Goal: Task Accomplishment & Management: Use online tool/utility

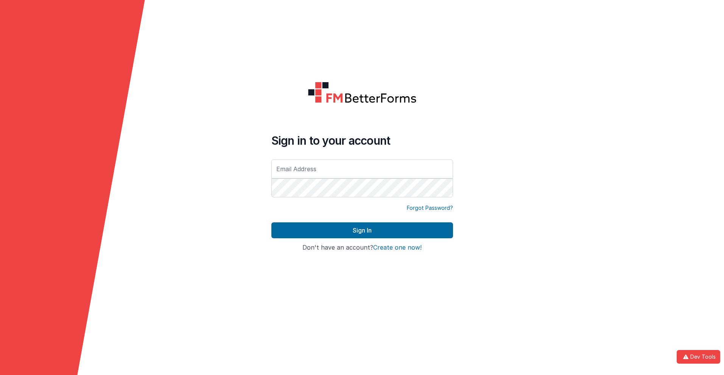
click at [362, 169] on input "text" at bounding box center [363, 168] width 182 height 19
type input "[PERSON_NAME][EMAIL_ADDRESS][DOMAIN_NAME]"
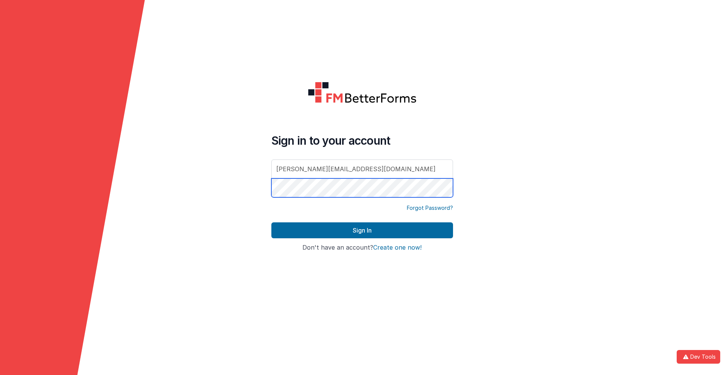
click at [272, 222] on button "Sign In" at bounding box center [363, 230] width 182 height 16
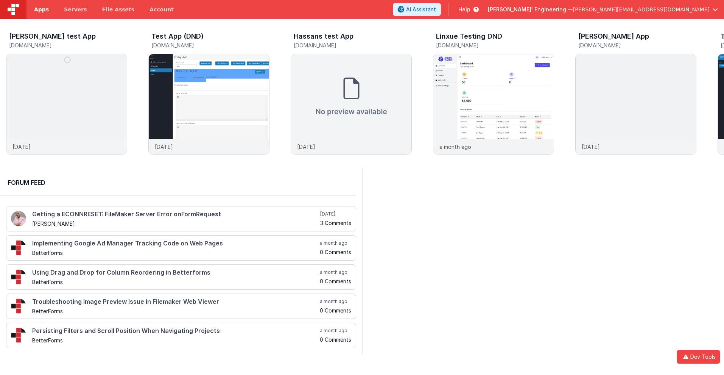
click at [41, 9] on span "Apps" at bounding box center [41, 10] width 15 height 8
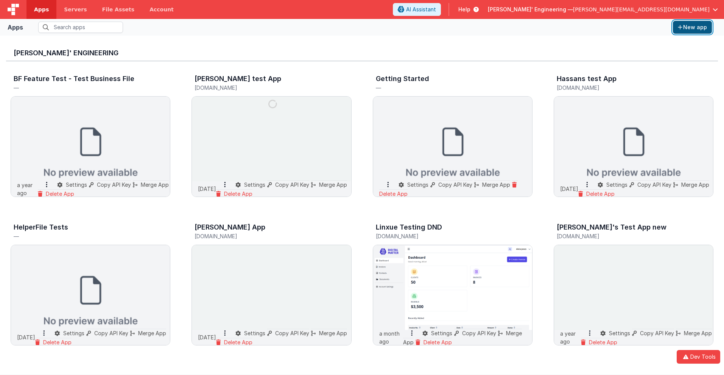
click at [693, 27] on button "New app" at bounding box center [692, 27] width 39 height 13
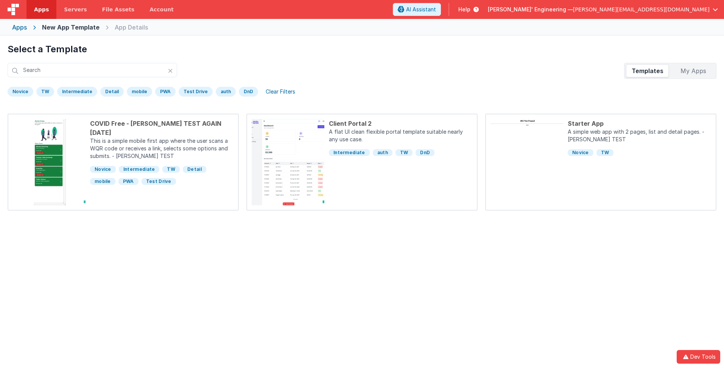
scroll to position [36, 0]
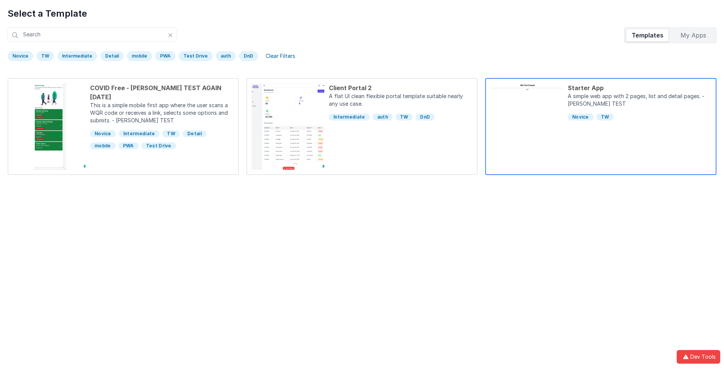
click at [640, 88] on div "Starter App" at bounding box center [640, 87] width 144 height 9
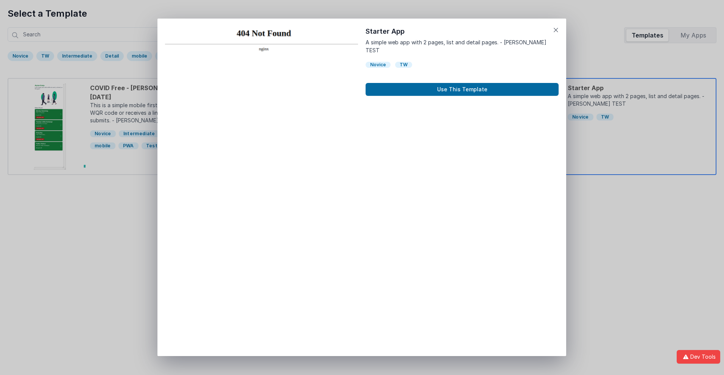
scroll to position [6, 0]
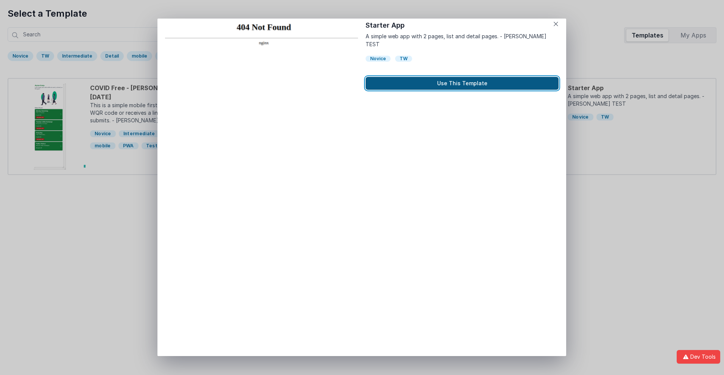
click at [462, 77] on button "Use This Template" at bounding box center [462, 83] width 193 height 13
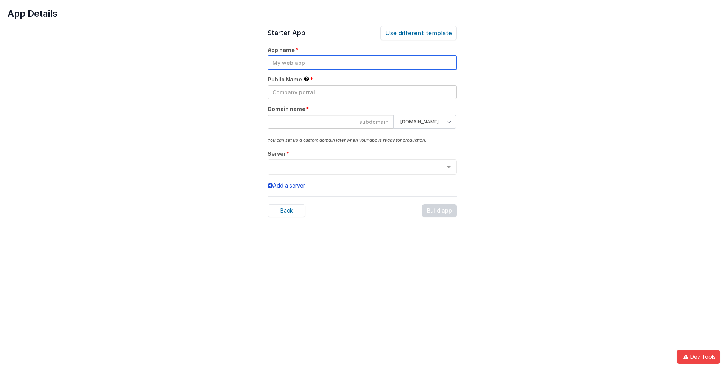
click at [362, 62] on input "text" at bounding box center [362, 63] width 189 height 14
type input "testapp131"
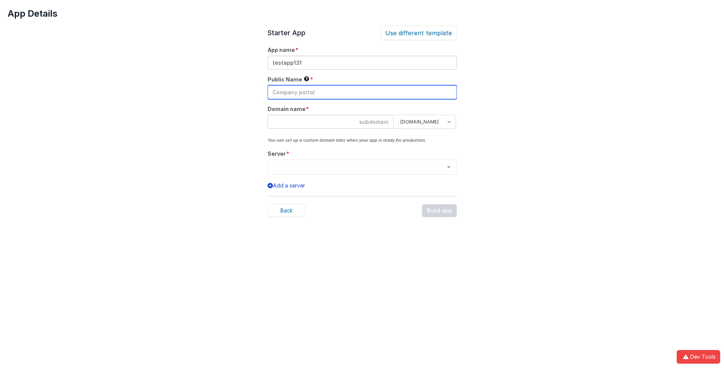
click at [362, 92] on input "text" at bounding box center [362, 92] width 189 height 14
type input "Test"
click at [331, 122] on input at bounding box center [331, 122] width 126 height 14
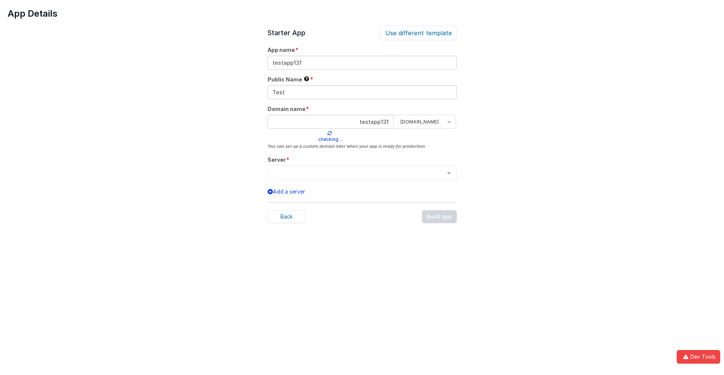
type input "testapp131"
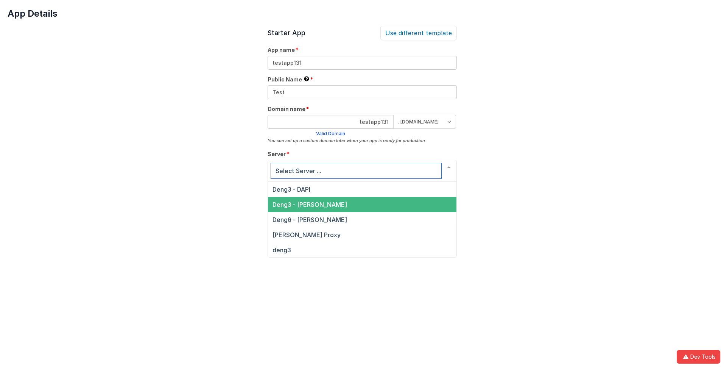
scroll to position [26, 0]
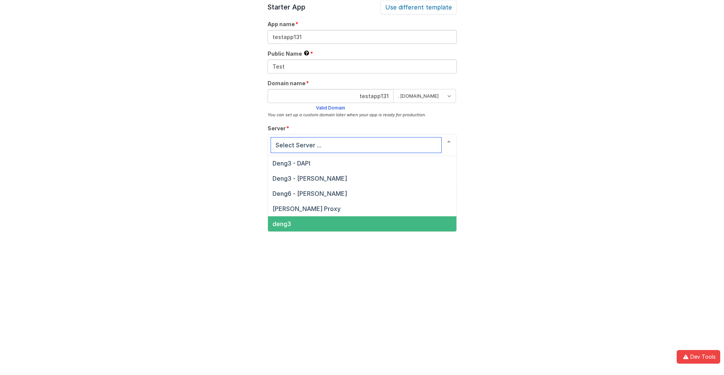
click at [281, 224] on span "deng3" at bounding box center [282, 224] width 19 height 8
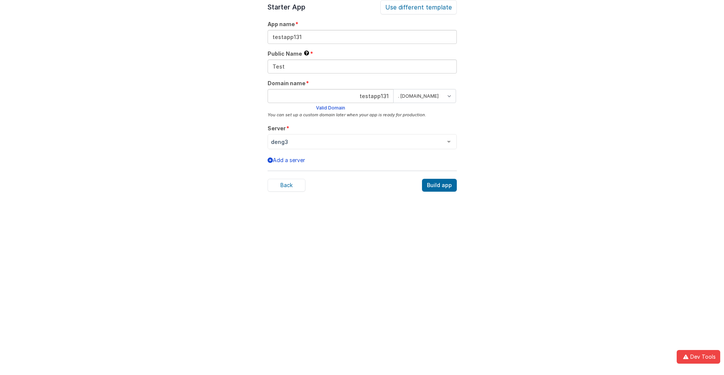
scroll to position [23, 0]
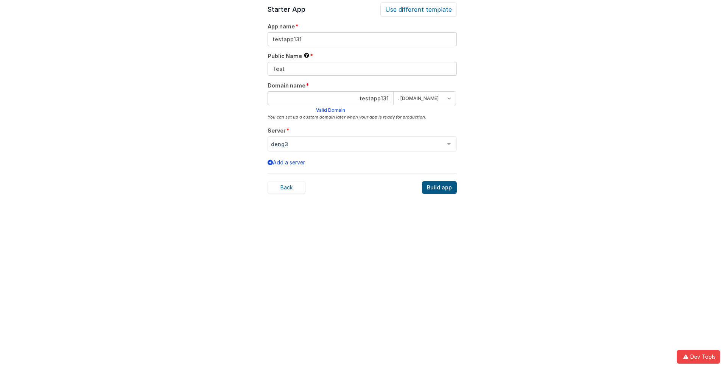
click at [440, 187] on div "Build app" at bounding box center [439, 187] width 35 height 13
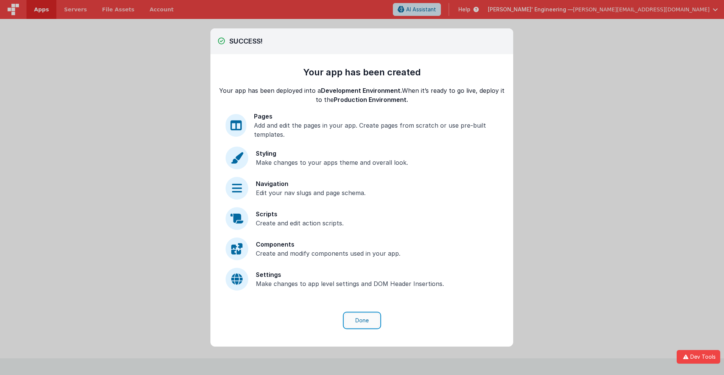
click at [362, 320] on button "Done" at bounding box center [362, 320] width 35 height 14
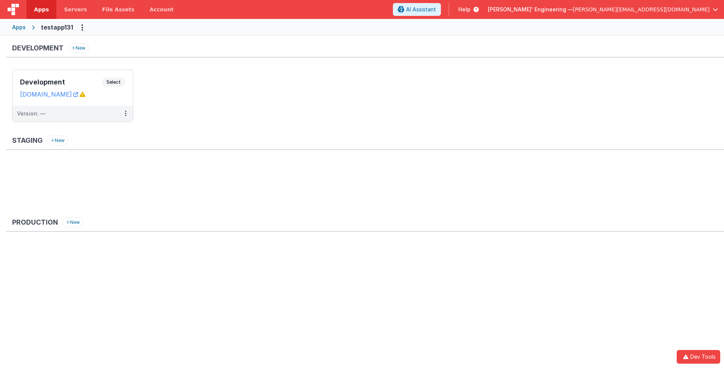
click at [41, 9] on span "Apps" at bounding box center [41, 10] width 15 height 8
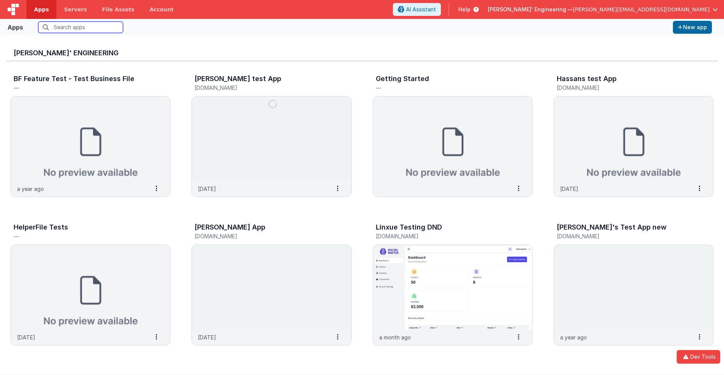
click at [81, 27] on input "text" at bounding box center [80, 27] width 85 height 11
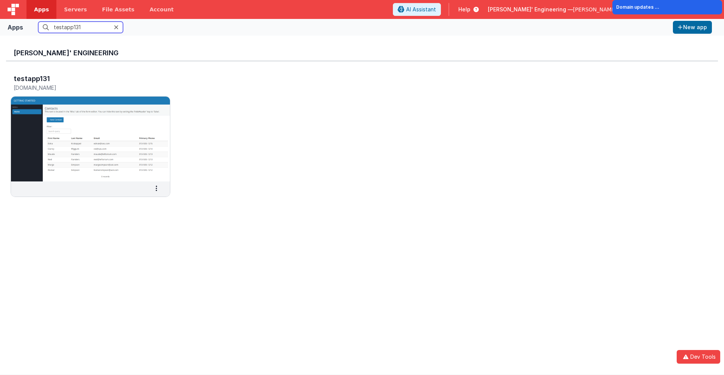
scroll to position [6, 0]
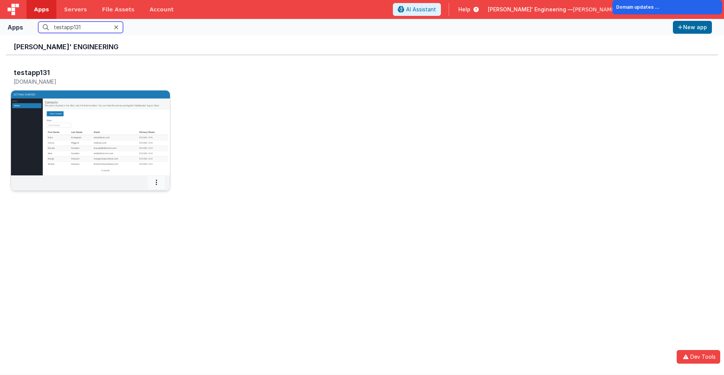
type input "testapp131"
click at [156, 182] on icon at bounding box center [157, 182] width 2 height 0
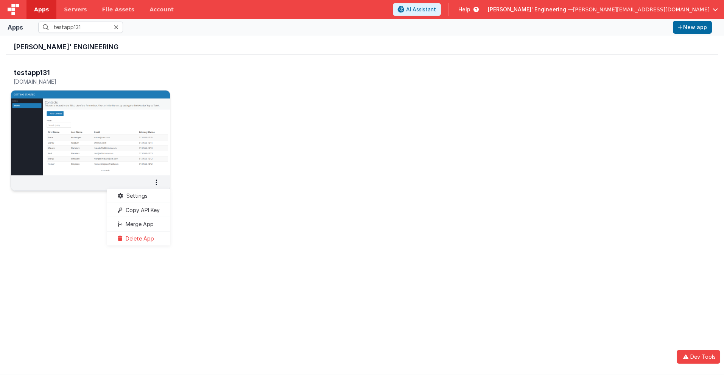
click at [136, 195] on span "Settings" at bounding box center [136, 195] width 21 height 6
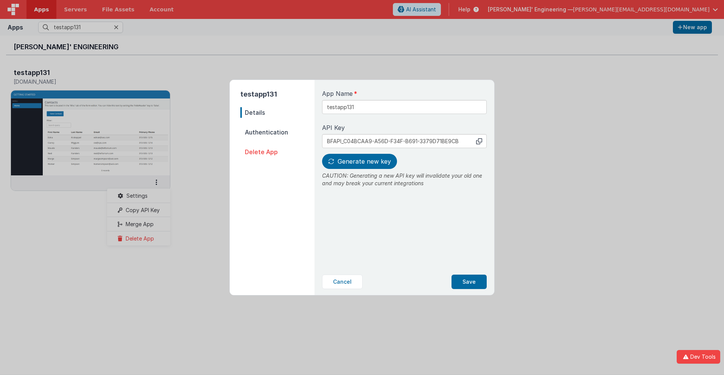
click at [278, 112] on span "Details" at bounding box center [277, 112] width 74 height 11
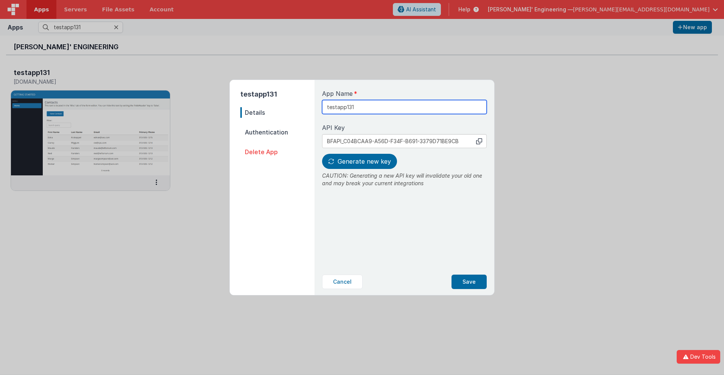
click at [379, 104] on input "testapp131" at bounding box center [404, 107] width 165 height 14
click at [479, 141] on icon at bounding box center [479, 141] width 6 height 6
click at [359, 161] on span "Generate new key" at bounding box center [364, 162] width 53 height 8
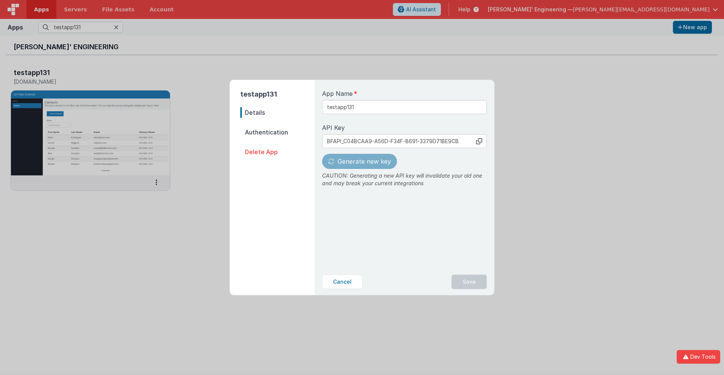
type input "BFAPI_34C203DC-76A0-8E4B-9328-3E47F05F8543"
click at [470, 282] on button "Save" at bounding box center [469, 282] width 35 height 14
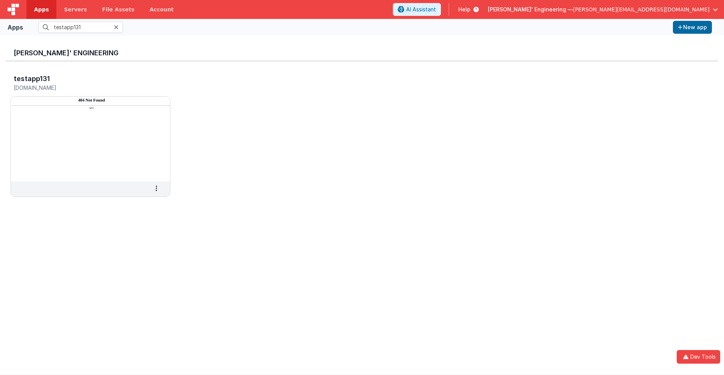
scroll to position [0, 0]
click at [31, 78] on h3 "testapp131" at bounding box center [32, 79] width 36 height 8
click at [41, 9] on span "Apps" at bounding box center [41, 10] width 15 height 8
click at [81, 27] on input "text" at bounding box center [80, 27] width 85 height 11
type input "testapp131"
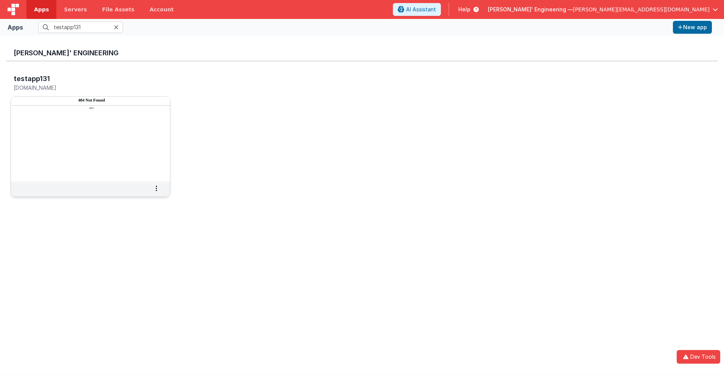
click at [70, 103] on img at bounding box center [90, 139] width 159 height 85
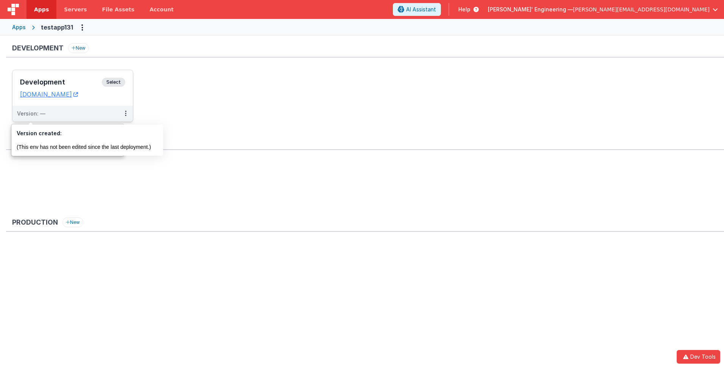
click at [31, 114] on div "Version: —" at bounding box center [31, 114] width 28 height 8
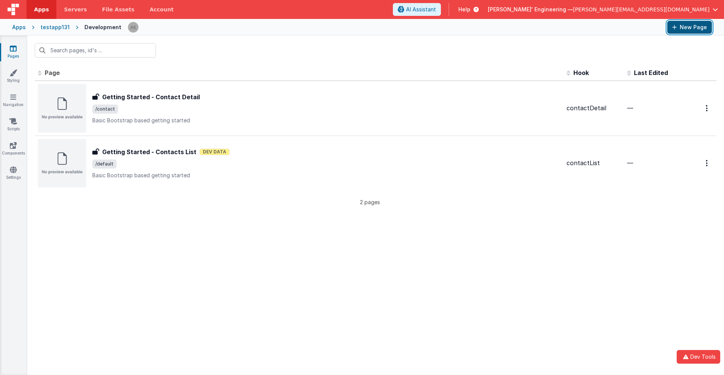
click at [690, 27] on button "New Page" at bounding box center [690, 27] width 45 height 13
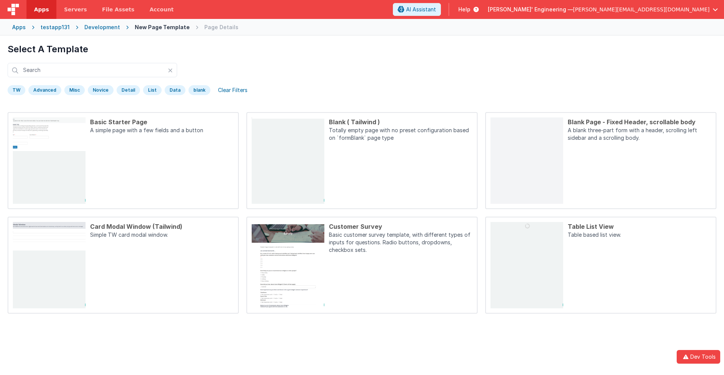
scroll to position [36, 0]
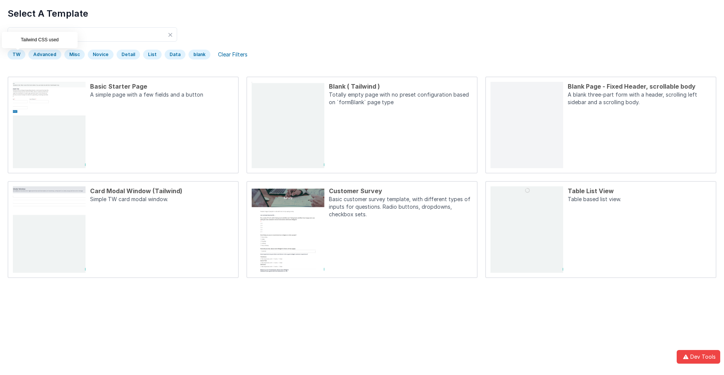
click at [16, 55] on div "TW" at bounding box center [17, 55] width 18 height 10
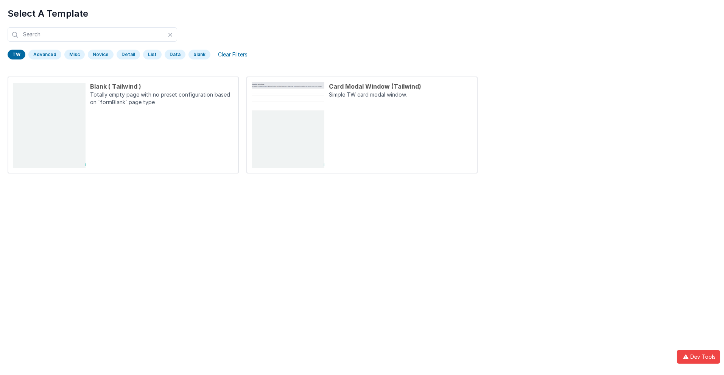
click at [16, 55] on div "TW" at bounding box center [17, 55] width 18 height 10
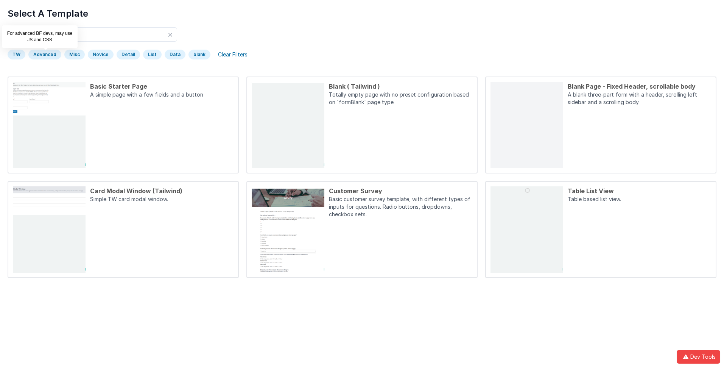
click at [44, 55] on div "Advanced" at bounding box center [44, 55] width 33 height 10
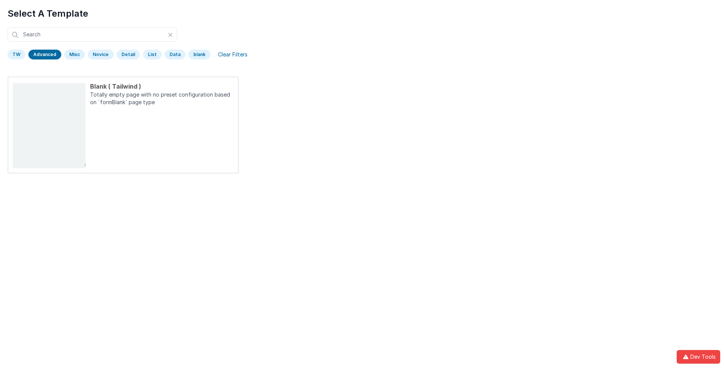
click at [44, 55] on div "Advanced" at bounding box center [44, 55] width 33 height 10
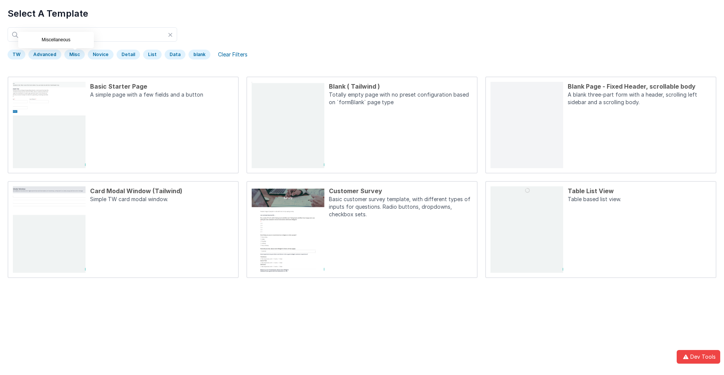
click at [73, 55] on div "Misc" at bounding box center [74, 55] width 20 height 10
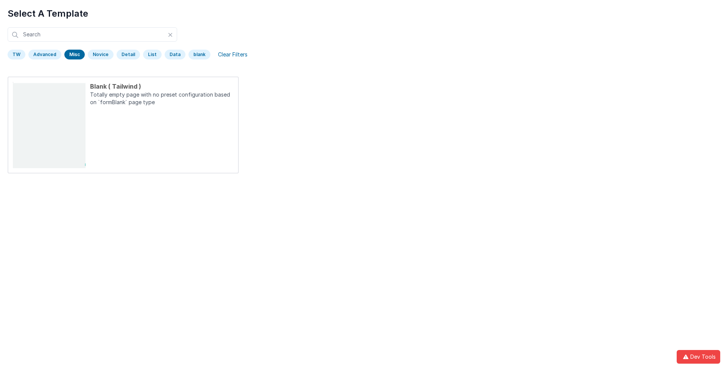
click at [73, 55] on div "Misc" at bounding box center [74, 55] width 20 height 10
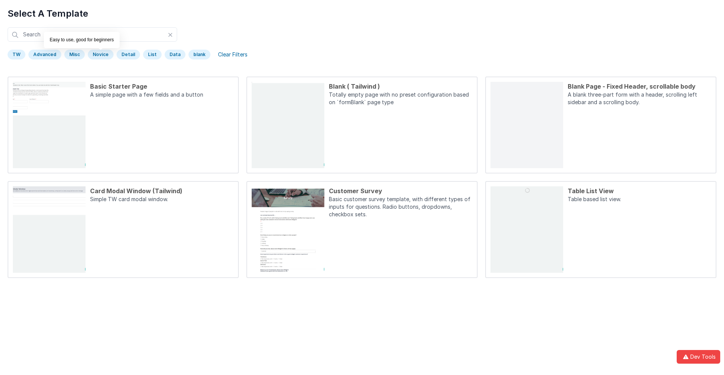
click at [99, 55] on div "Novice" at bounding box center [101, 55] width 26 height 10
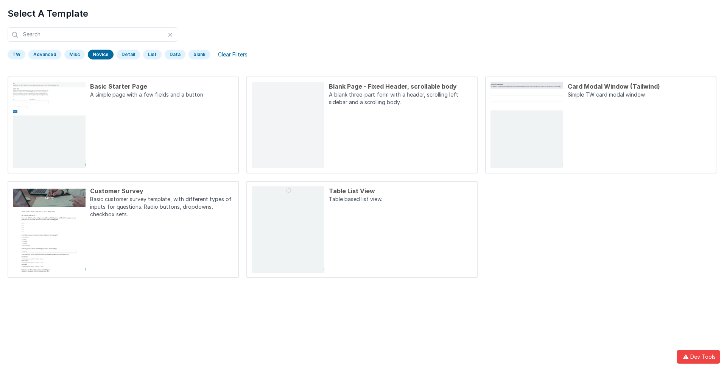
click at [99, 55] on div "Novice" at bounding box center [101, 55] width 26 height 10
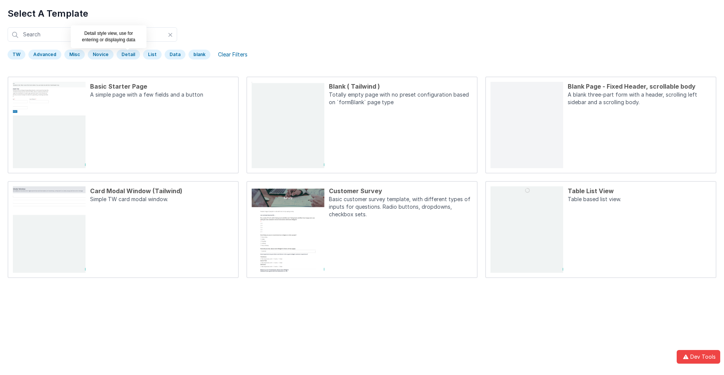
click at [126, 55] on div "Detail" at bounding box center [128, 55] width 23 height 10
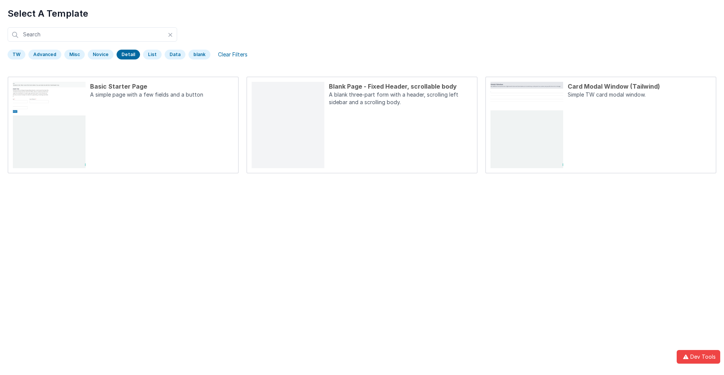
click at [126, 55] on div "Detail" at bounding box center [128, 55] width 23 height 10
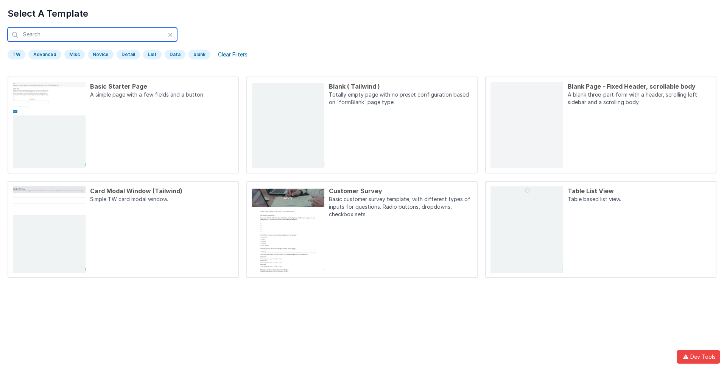
click at [92, 34] on input "text" at bounding box center [93, 34] width 170 height 14
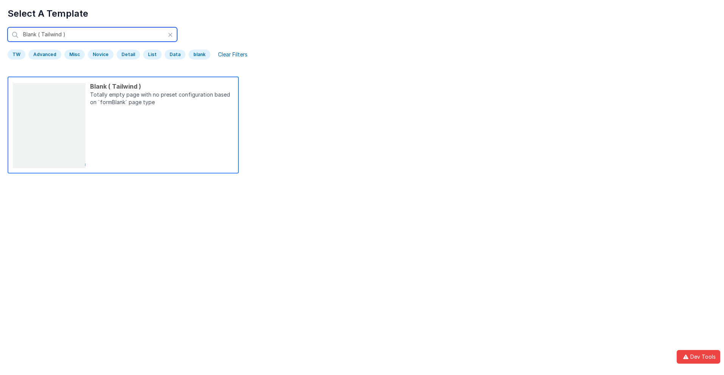
type input "Blank ( Tailwind )"
click at [162, 99] on p "Totally empty page with no preset configuration based on `formBlank` page type" at bounding box center [162, 99] width 144 height 17
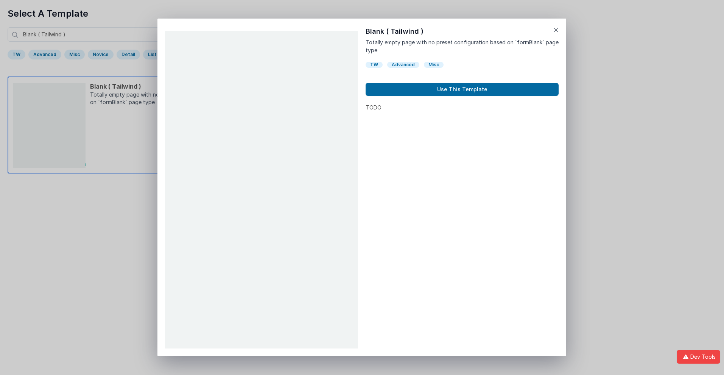
scroll to position [6, 0]
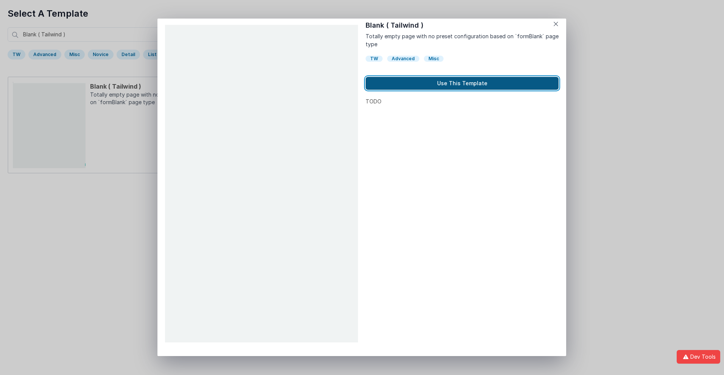
click at [462, 83] on button "Use This Template" at bounding box center [462, 83] width 193 height 13
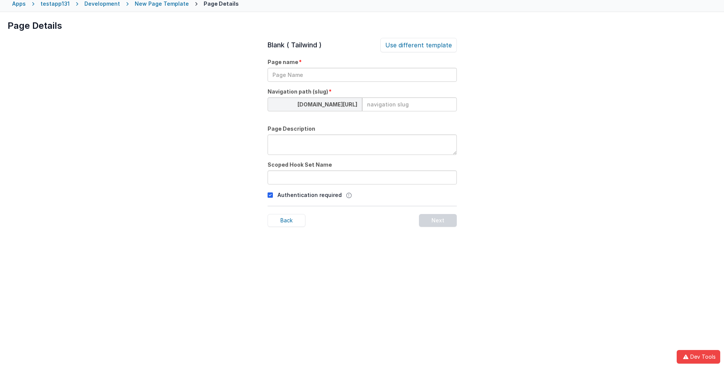
scroll to position [36, 0]
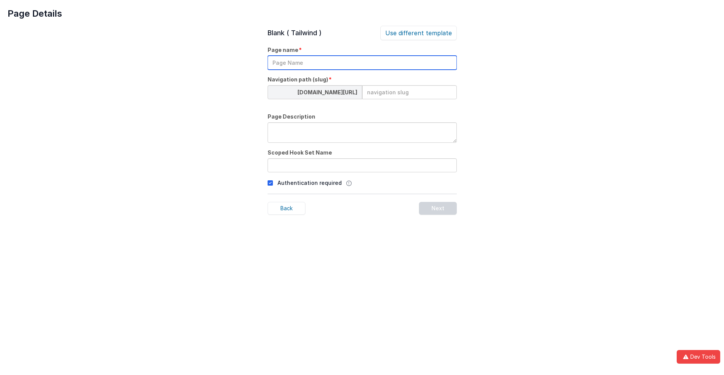
click at [362, 62] on input "text" at bounding box center [362, 63] width 189 height 14
type input "TestPage"
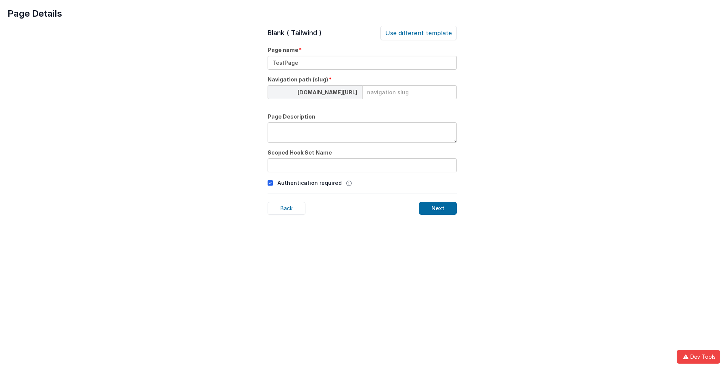
click at [409, 92] on input at bounding box center [409, 92] width 95 height 14
type input "testpage"
click at [362, 133] on textarea at bounding box center [362, 132] width 189 height 20
type textarea "Test Description"
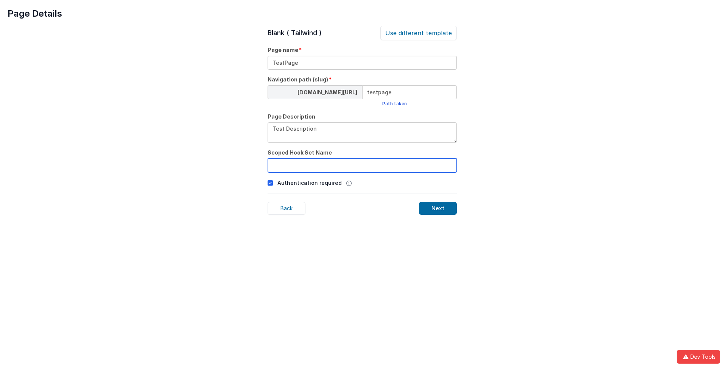
click at [362, 165] on input "text" at bounding box center [362, 165] width 189 height 14
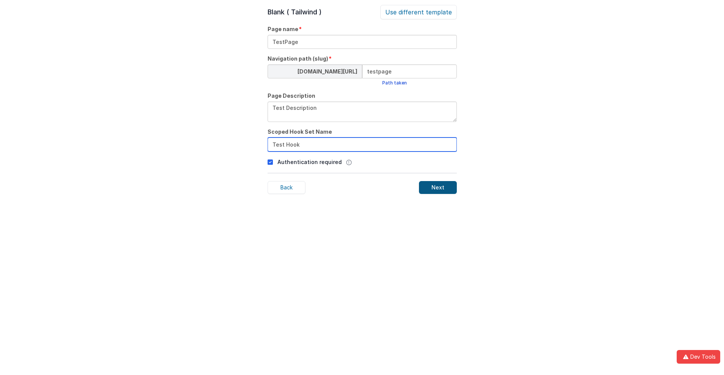
type input "Test Hook"
click at [438, 187] on div "Next" at bounding box center [438, 187] width 38 height 13
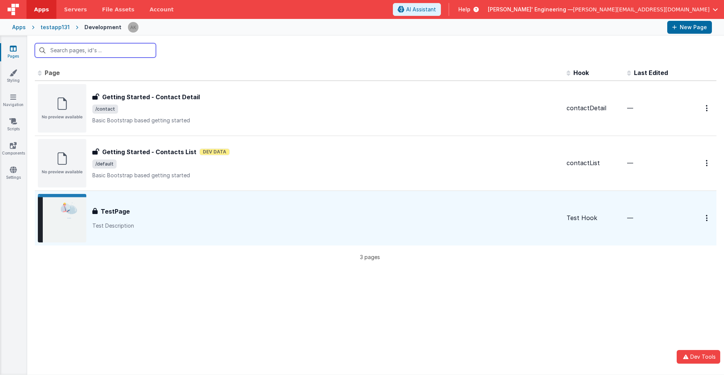
click at [95, 50] on input "text" at bounding box center [95, 50] width 121 height 14
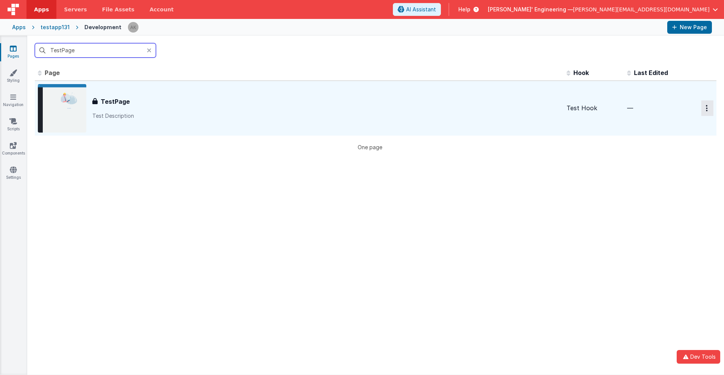
type input "TestPage"
click at [706, 108] on icon "Options" at bounding box center [707, 108] width 2 height 6
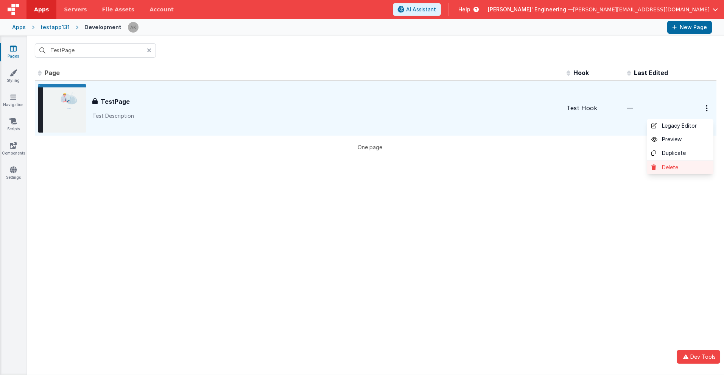
click at [675, 167] on link "Delete" at bounding box center [680, 168] width 67 height 14
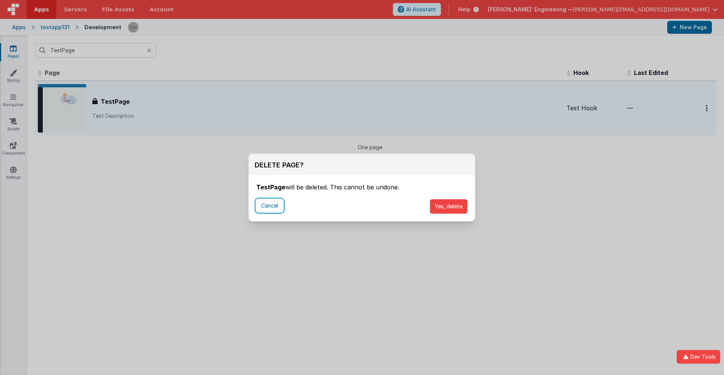
click at [270, 206] on button "Cancel" at bounding box center [269, 205] width 27 height 13
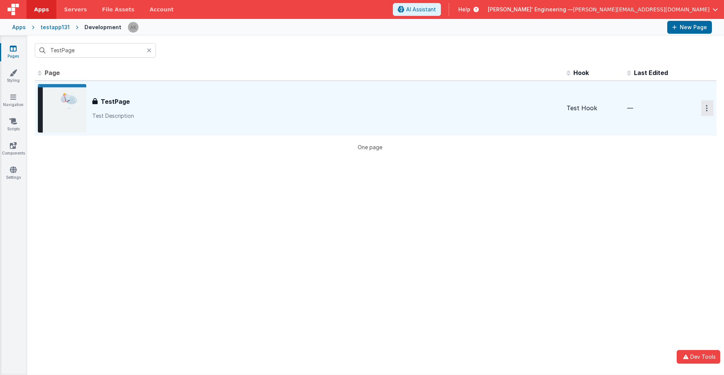
click at [706, 108] on icon "Options" at bounding box center [707, 108] width 2 height 6
click at [675, 167] on link "Delete" at bounding box center [680, 168] width 67 height 14
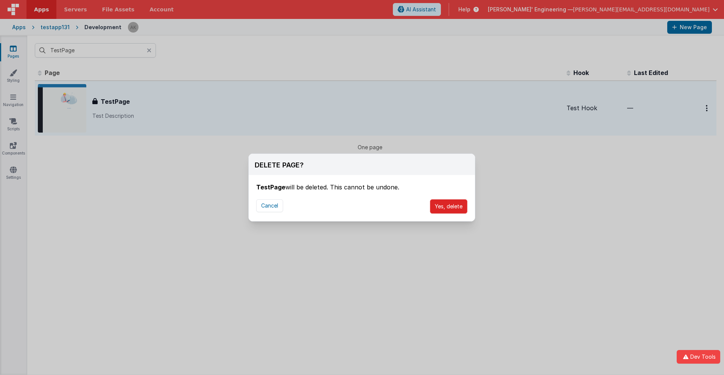
click at [449, 206] on button "Yes, delete" at bounding box center [448, 206] width 37 height 14
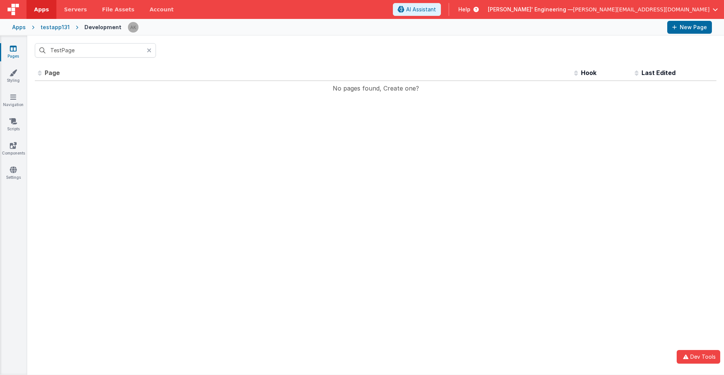
click at [41, 9] on span "Apps" at bounding box center [41, 10] width 15 height 8
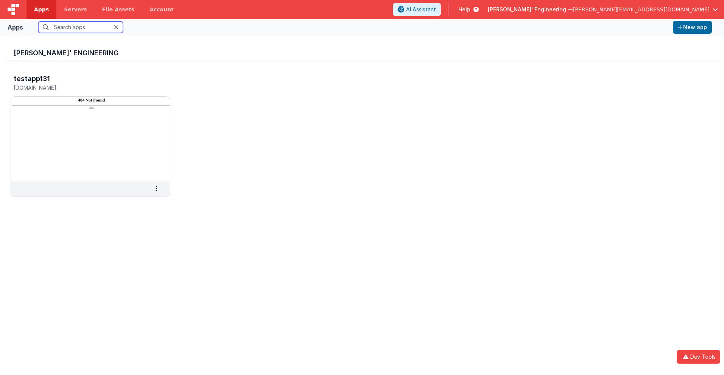
click at [81, 27] on input "text" at bounding box center [80, 27] width 85 height 11
type input "testapp131"
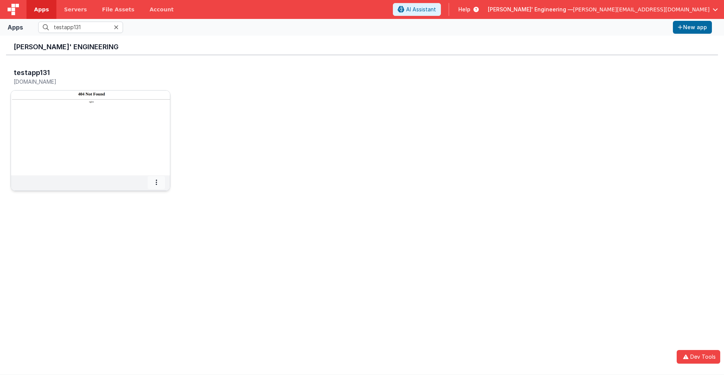
click at [156, 182] on icon at bounding box center [157, 182] width 2 height 0
click at [139, 238] on span "Delete App" at bounding box center [140, 238] width 28 height 6
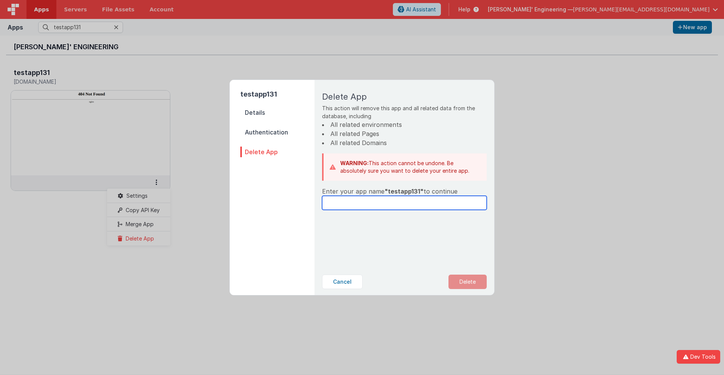
click at [404, 203] on input "text" at bounding box center [404, 203] width 165 height 14
type input "testapp131"
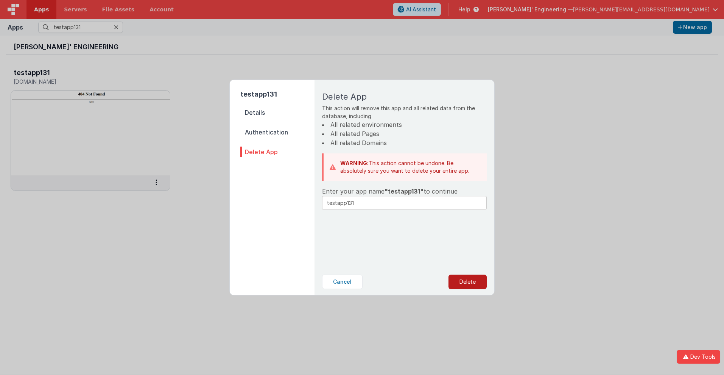
click at [468, 282] on button "Delete" at bounding box center [468, 282] width 38 height 14
click at [429, 282] on button "Yes, Delete" at bounding box center [430, 282] width 50 height 14
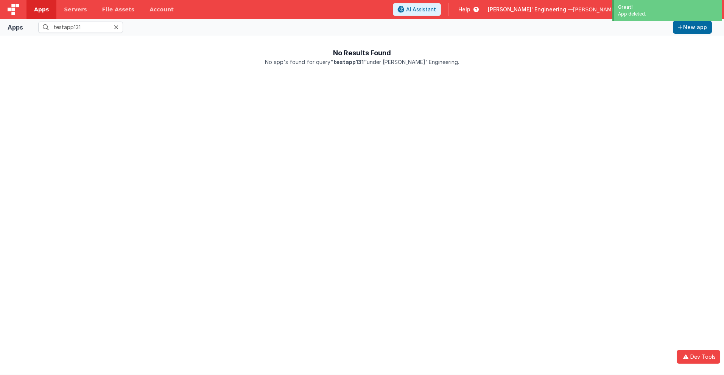
scroll to position [0, 0]
